Goal: Transaction & Acquisition: Purchase product/service

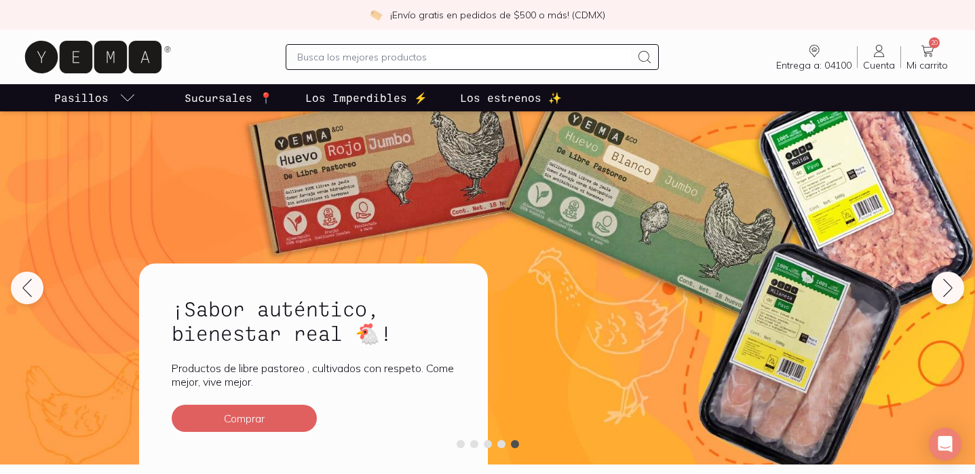
click at [933, 60] on span "Mi carrito" at bounding box center [927, 65] width 41 height 12
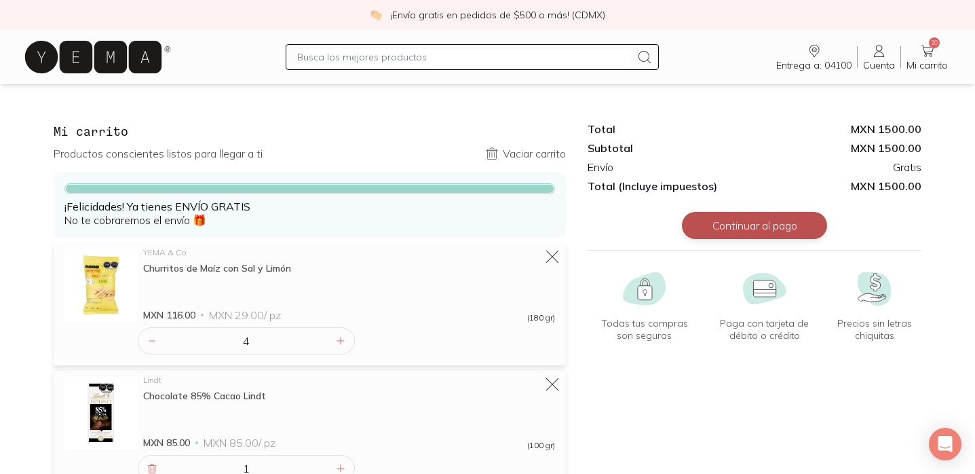
click at [754, 223] on button "Continuar al pago" at bounding box center [754, 225] width 145 height 27
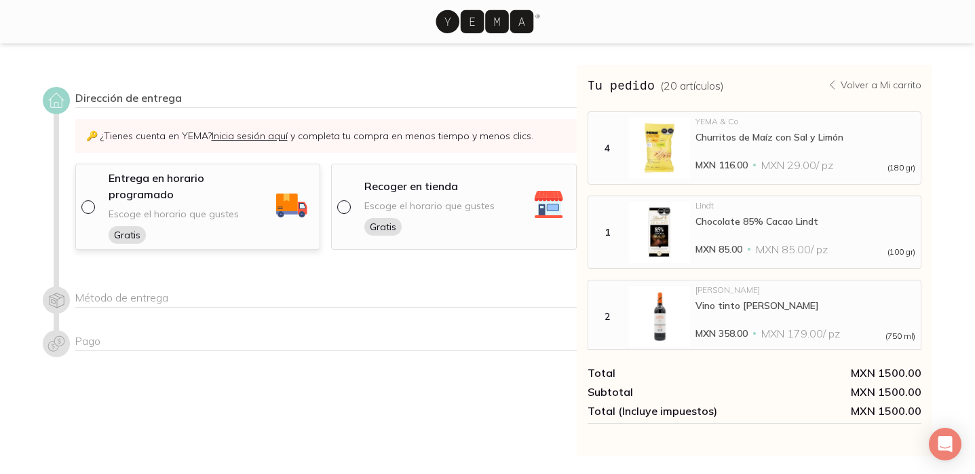
click at [92, 200] on div at bounding box center [90, 207] width 19 height 14
click at [92, 200] on input "radio" at bounding box center [86, 205] width 11 height 11
radio input "true"
select select "204"
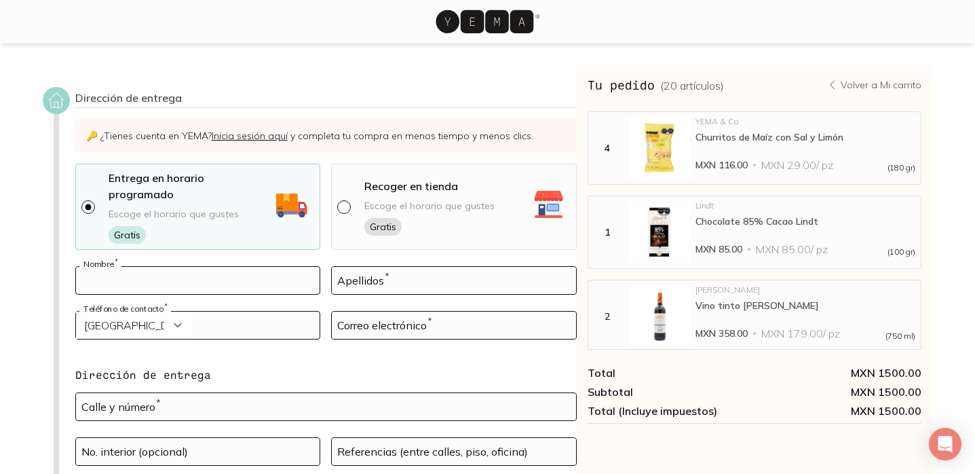
click at [191, 269] on input at bounding box center [198, 280] width 244 height 27
type input "[PERSON_NAME]"
click at [358, 267] on input at bounding box center [454, 280] width 244 height 27
type input "[PERSON_NAME]"
click at [227, 312] on input "tel" at bounding box center [198, 325] width 244 height 27
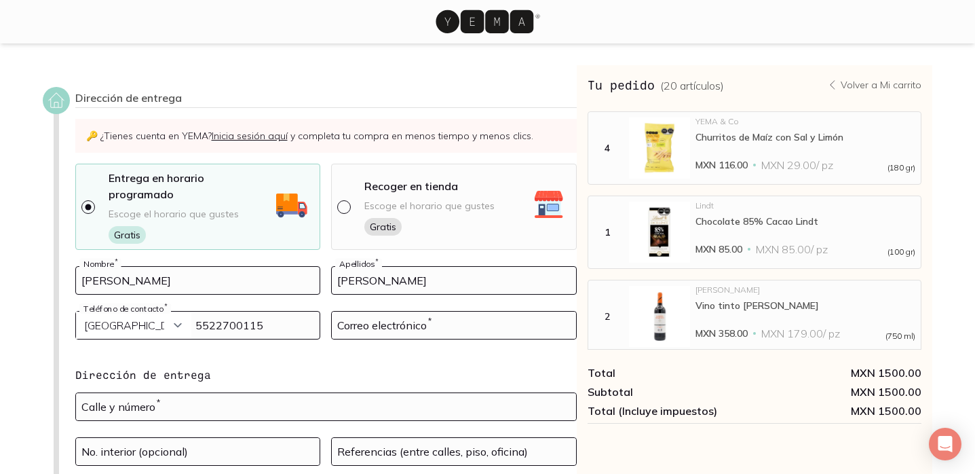
type input "5522700115"
click at [388, 314] on input at bounding box center [454, 325] width 244 height 27
type input "[EMAIL_ADDRESS][DOMAIN_NAME]"
click at [300, 367] on h4 "Dirección de entrega" at bounding box center [326, 375] width 502 height 16
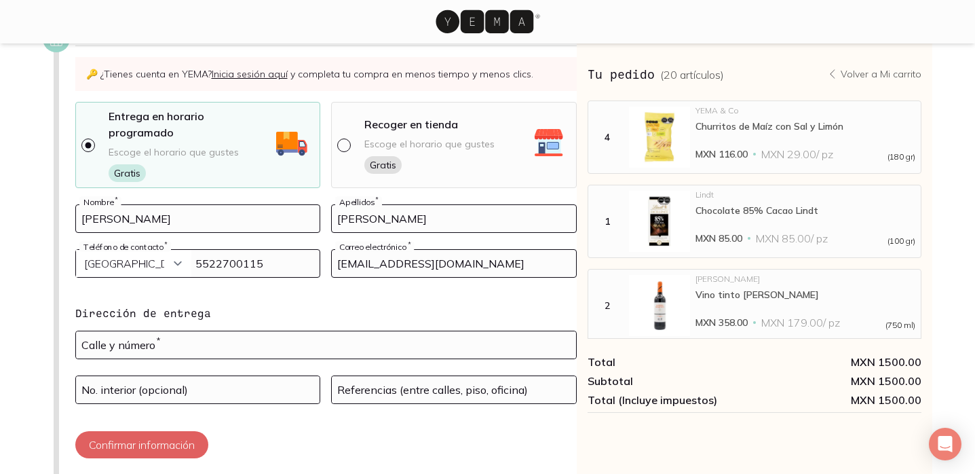
scroll to position [64, 0]
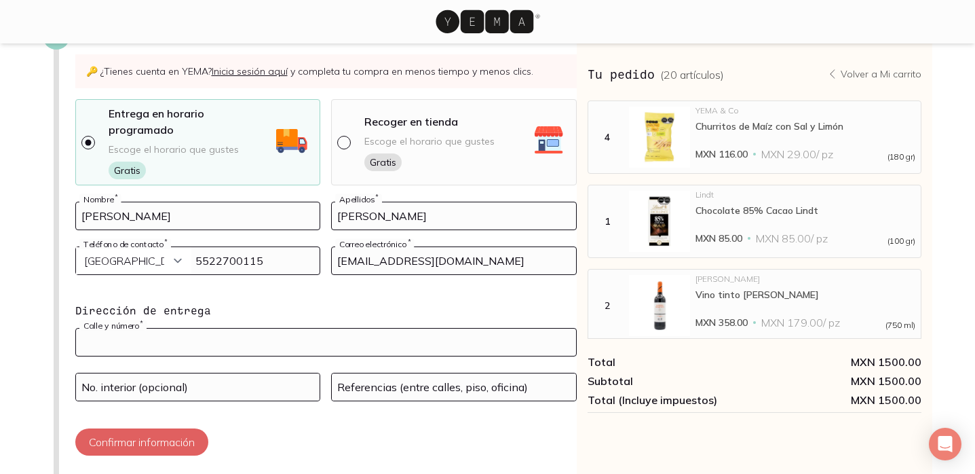
click at [246, 329] on input "text" at bounding box center [326, 342] width 500 height 27
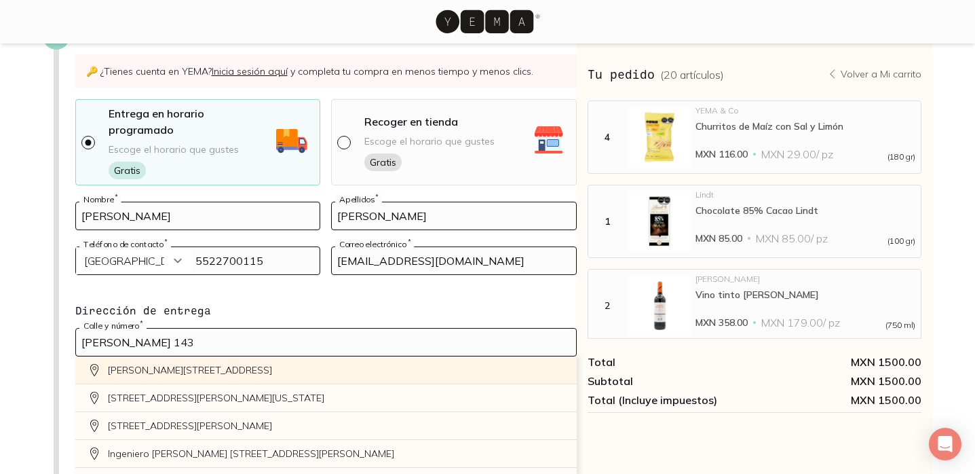
click at [187, 356] on div "[PERSON_NAME][STREET_ADDRESS]" at bounding box center [326, 370] width 502 height 28
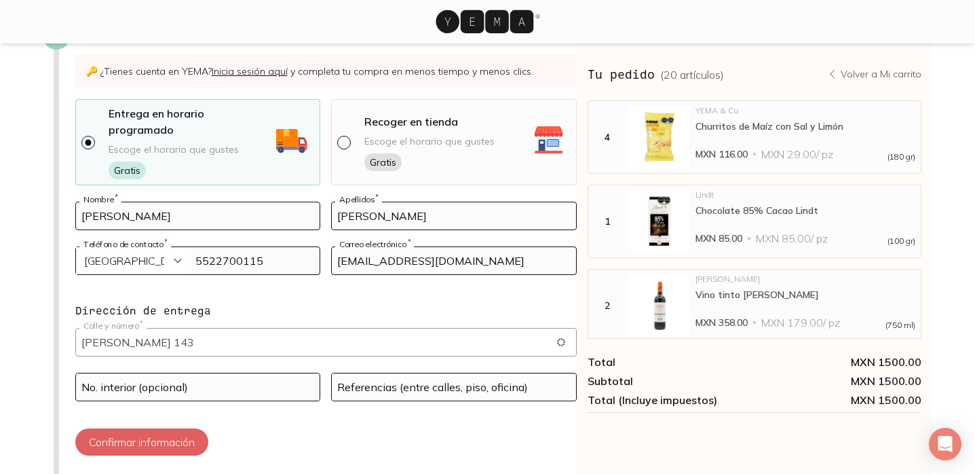
type input "[PERSON_NAME][STREET_ADDRESS][PERSON_NAME]"
click at [143, 373] on input at bounding box center [198, 386] width 244 height 27
type input "NA"
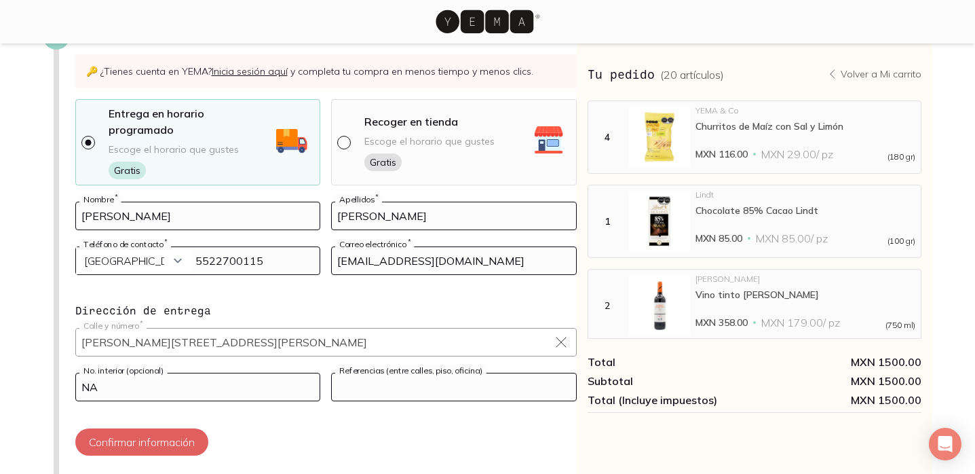
click at [402, 375] on input at bounding box center [454, 386] width 244 height 27
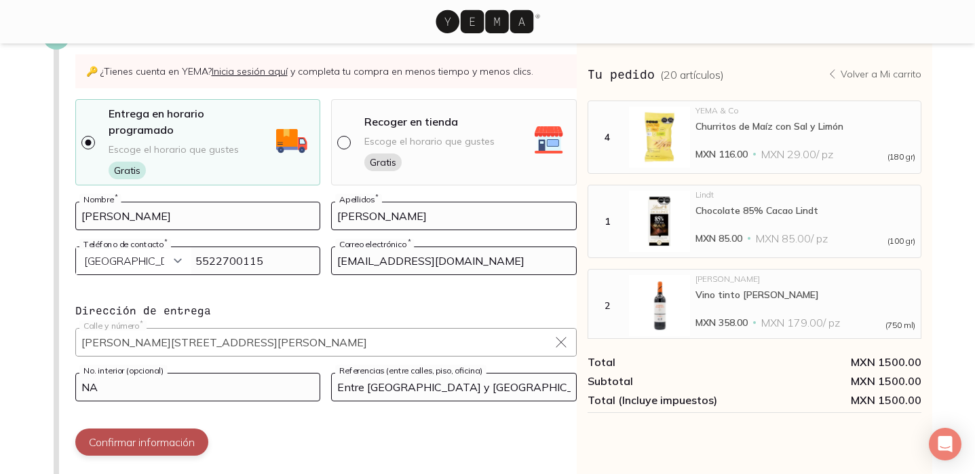
type input "Entre [GEOGRAPHIC_DATA] y [GEOGRAPHIC_DATA]"
click at [174, 428] on button "Confirmar información" at bounding box center [141, 441] width 133 height 27
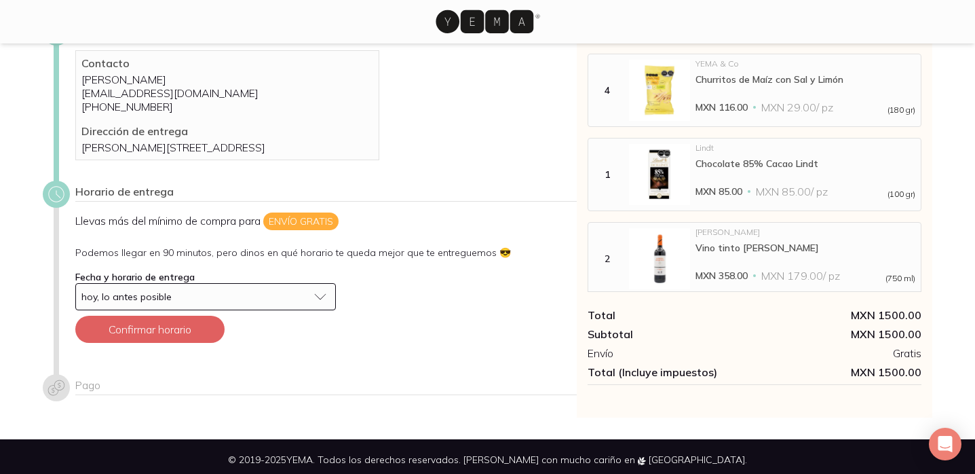
scroll to position [82, 0]
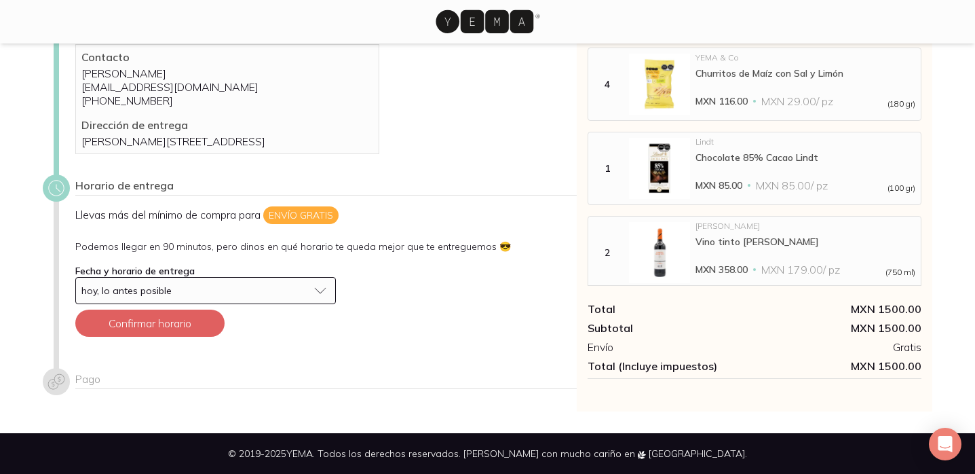
click at [314, 298] on button "hoy, lo antes posible" at bounding box center [205, 290] width 261 height 27
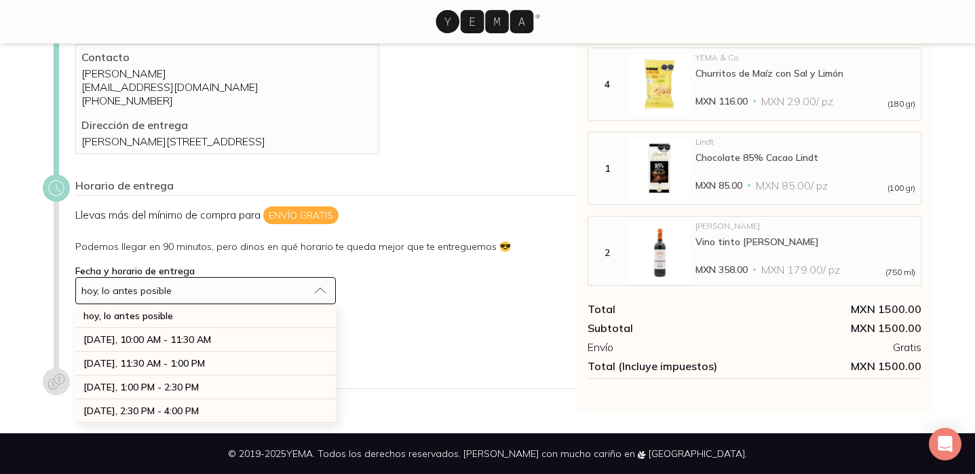
scroll to position [88, 0]
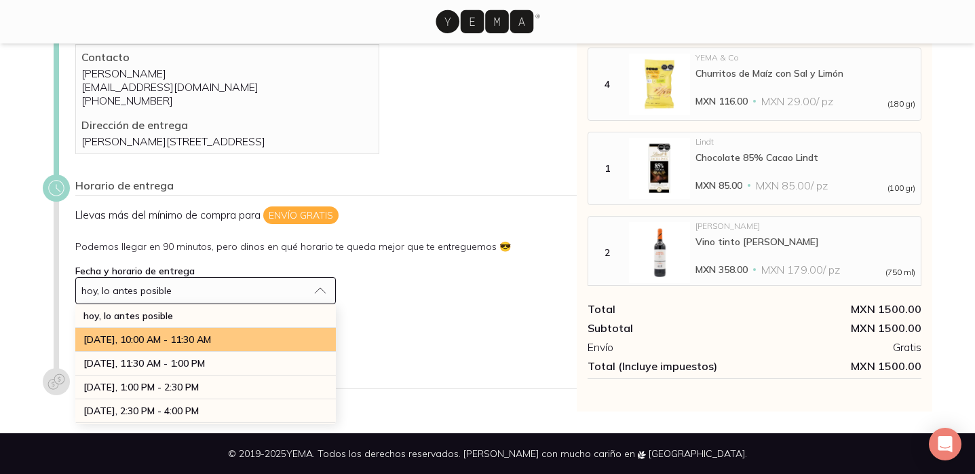
click at [202, 339] on div "[DATE], 10:00 AM - 11:30 AM" at bounding box center [205, 340] width 261 height 24
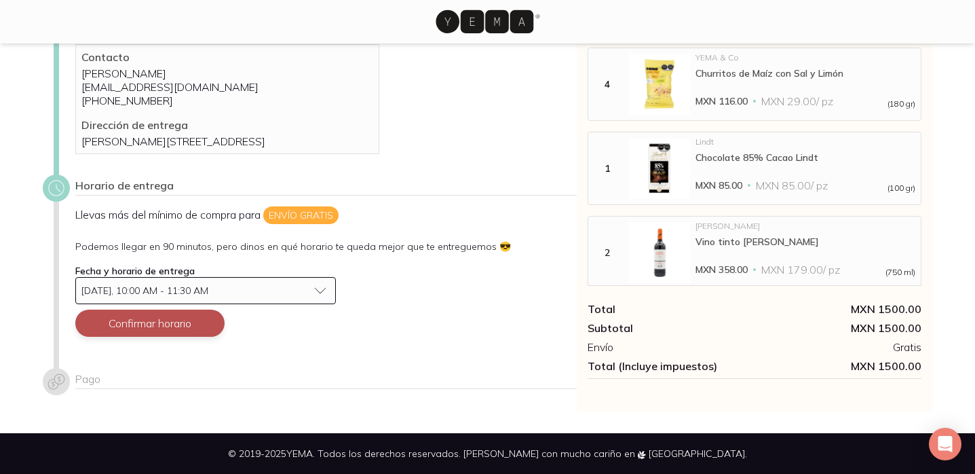
click at [181, 328] on button "Confirmar horario" at bounding box center [149, 323] width 149 height 27
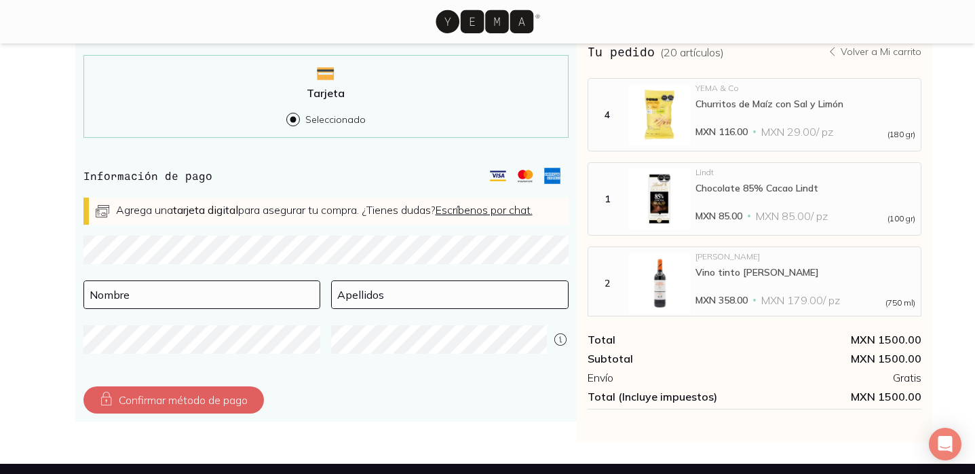
scroll to position [399, 0]
